Goal: Transaction & Acquisition: Download file/media

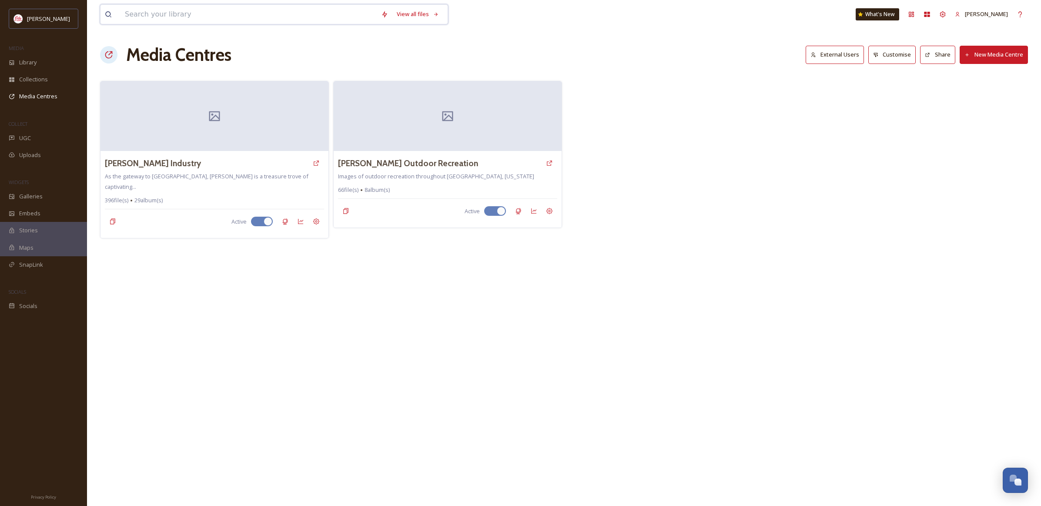
click at [233, 14] on input at bounding box center [248, 14] width 256 height 19
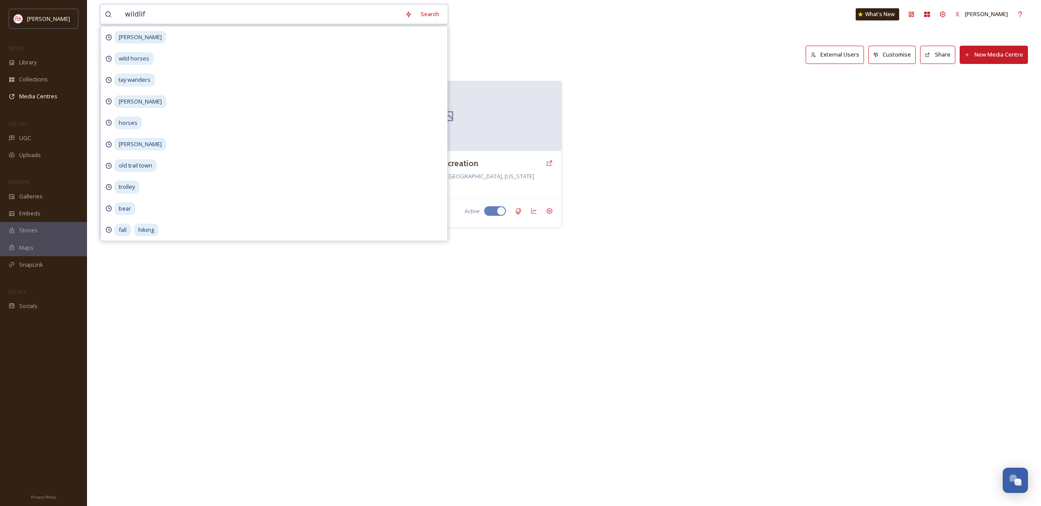
type input "wildlife"
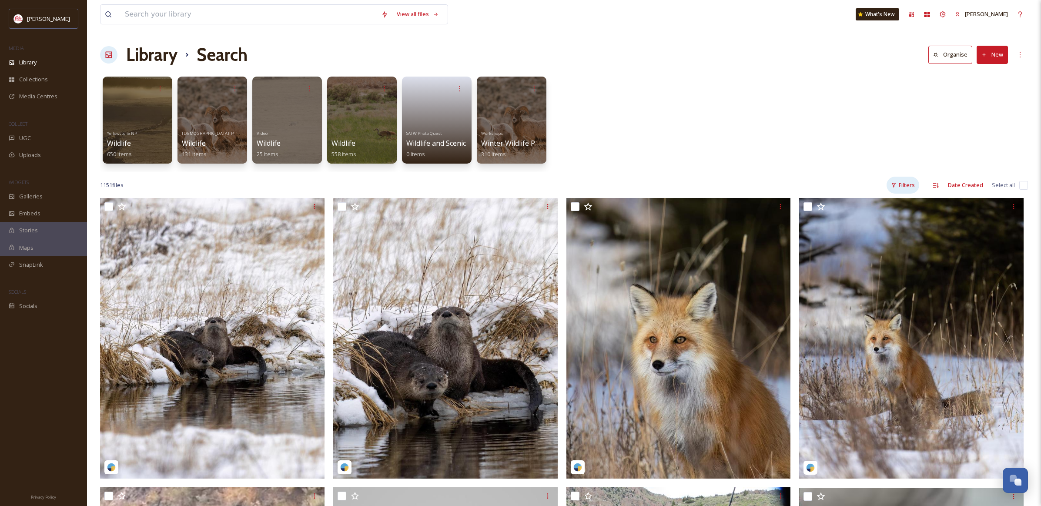
click at [910, 187] on div "Filters" at bounding box center [902, 185] width 33 height 17
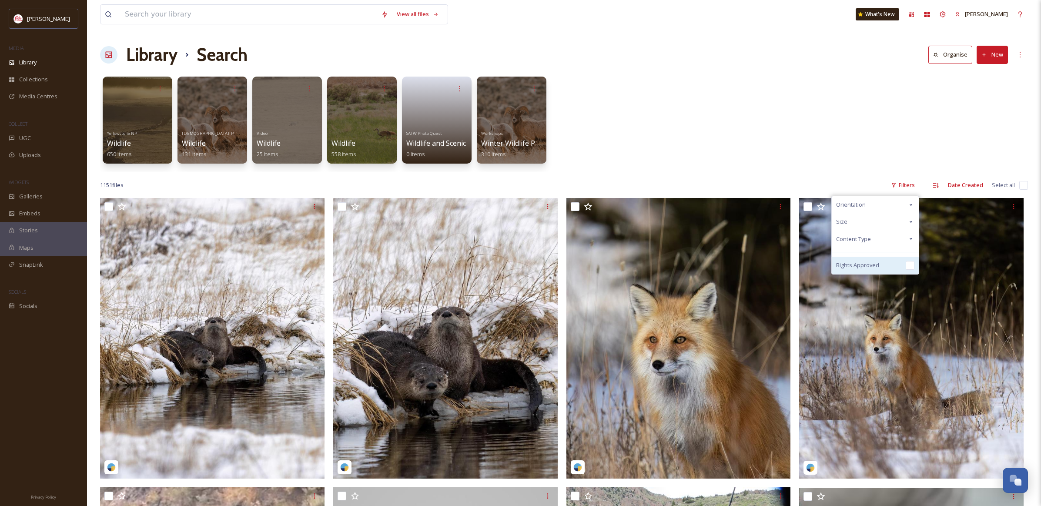
click at [877, 263] on span "Rights Approved" at bounding box center [857, 265] width 43 height 8
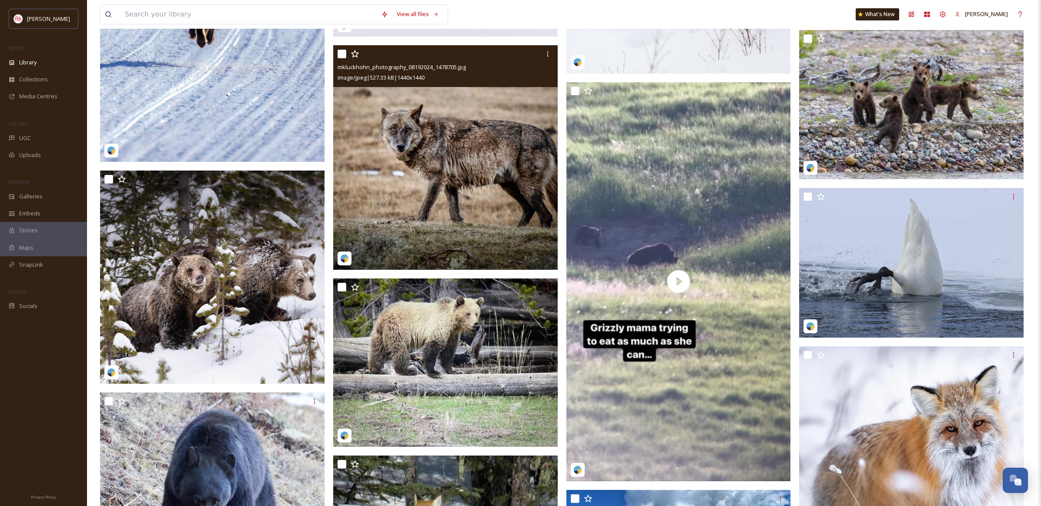
scroll to position [1204, 0]
click at [390, 166] on img at bounding box center [445, 158] width 224 height 224
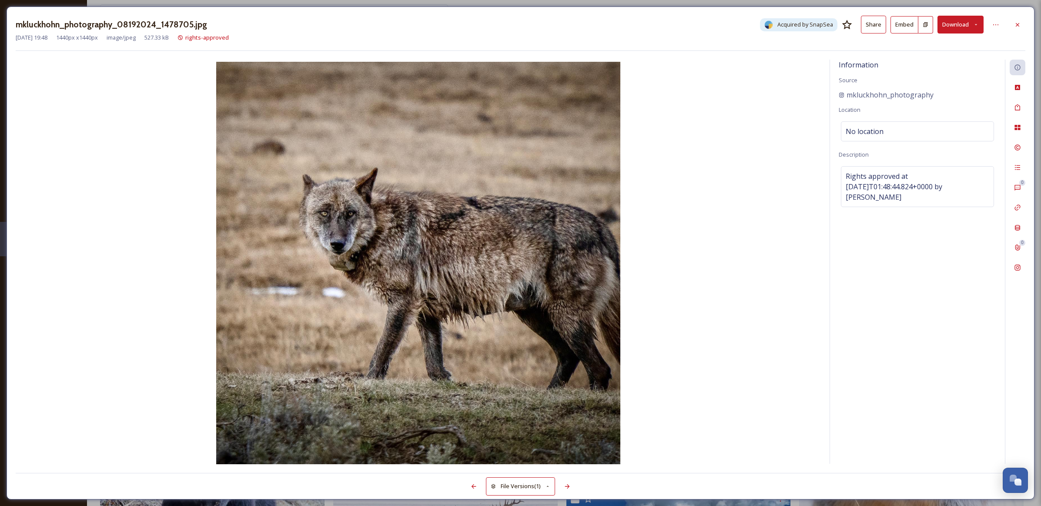
click at [959, 27] on button "Download" at bounding box center [960, 25] width 46 height 18
click at [936, 47] on span "Download Original (1440 x 1440)" at bounding box center [936, 44] width 82 height 8
drag, startPoint x: 939, startPoint y: 93, endPoint x: 848, endPoint y: 99, distance: 91.0
click at [848, 99] on div "mkluckhohn_photography" at bounding box center [916, 95] width 157 height 10
copy span "mkluckhohn_photography"
